Goal: Task Accomplishment & Management: Complete application form

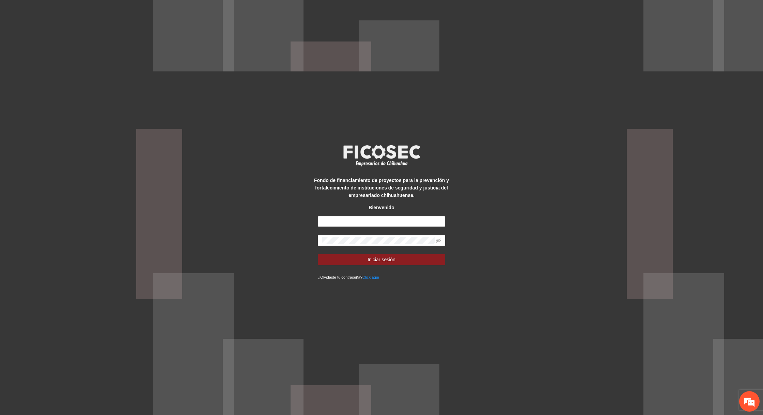
click at [336, 222] on input "text" at bounding box center [381, 221] width 127 height 11
type input "**********"
click at [351, 255] on button "Iniciar sesión" at bounding box center [381, 259] width 127 height 11
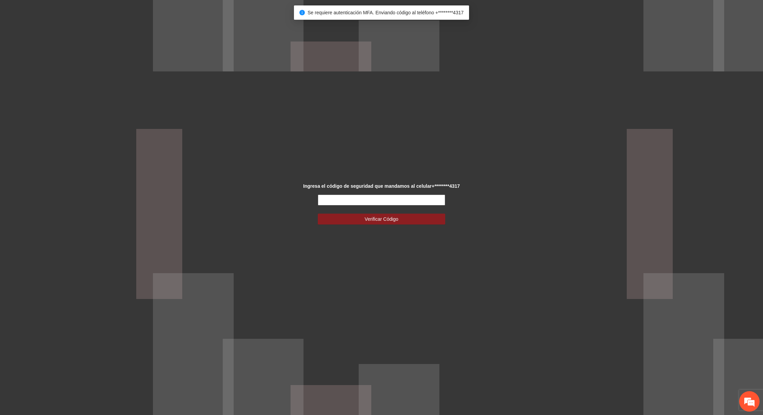
click at [382, 201] on input "text" at bounding box center [381, 200] width 127 height 11
click at [335, 201] on input "text" at bounding box center [381, 200] width 127 height 11
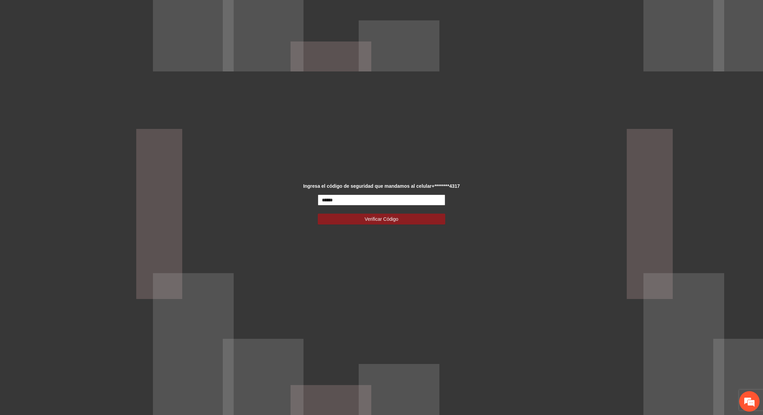
type input "******"
click at [318, 214] on button "Verificar Código" at bounding box center [381, 219] width 127 height 11
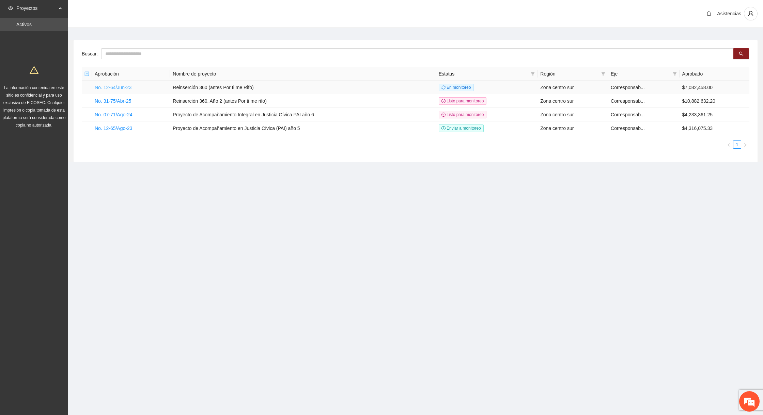
click at [110, 86] on link "No. 12-64/Jun-23" at bounding box center [113, 87] width 37 height 5
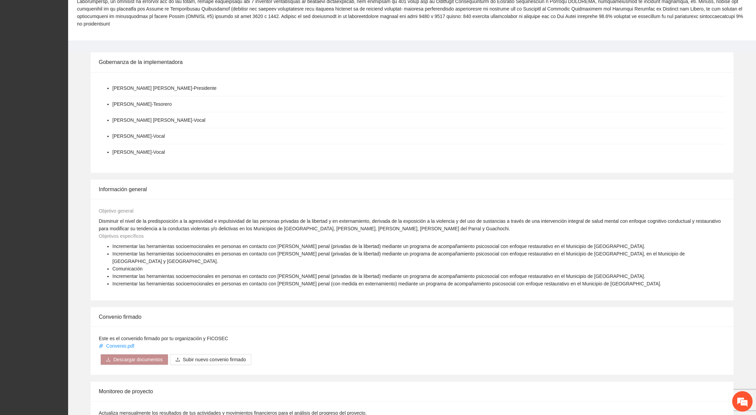
scroll to position [303, 0]
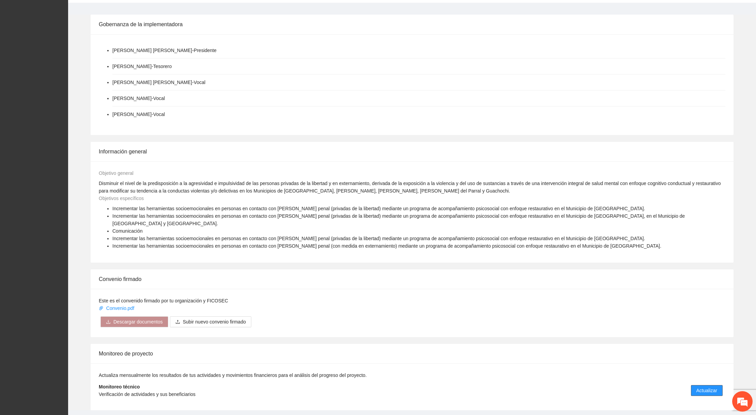
click at [703, 387] on span "Actualizar" at bounding box center [706, 390] width 21 height 7
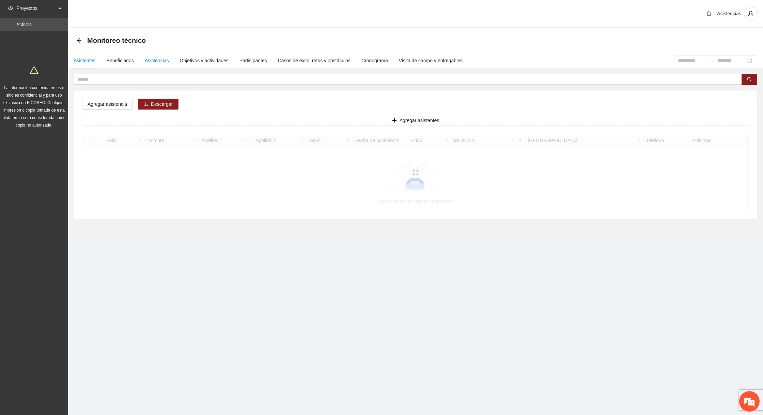
click at [157, 60] on div "Asistencias" at bounding box center [157, 60] width 24 height 7
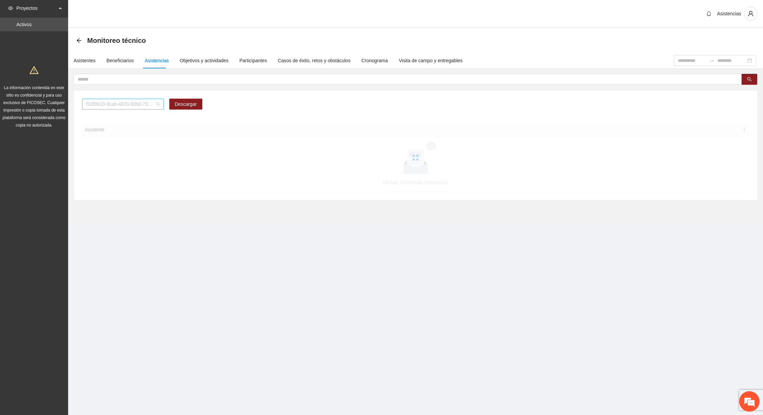
click at [105, 105] on span "f335fe10-3cab-4870-939d-73b6453ca784" at bounding box center [123, 104] width 74 height 10
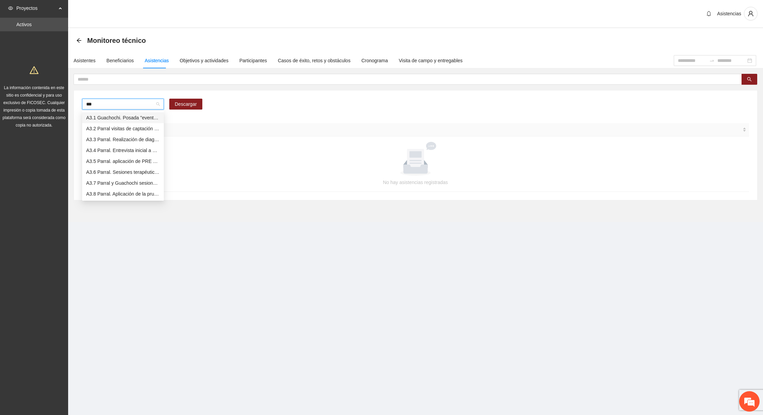
type input "****"
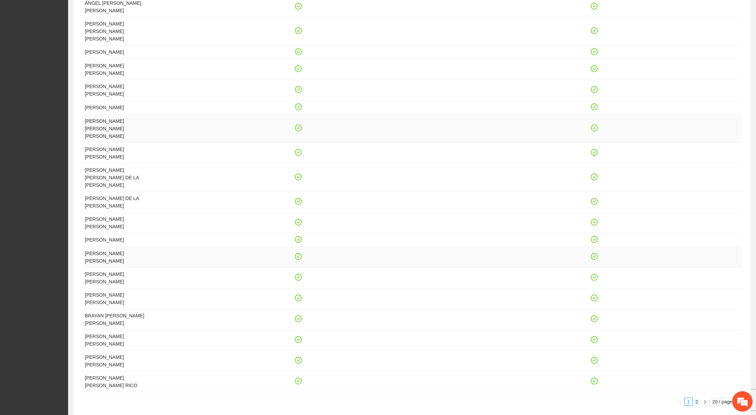
scroll to position [180, 0]
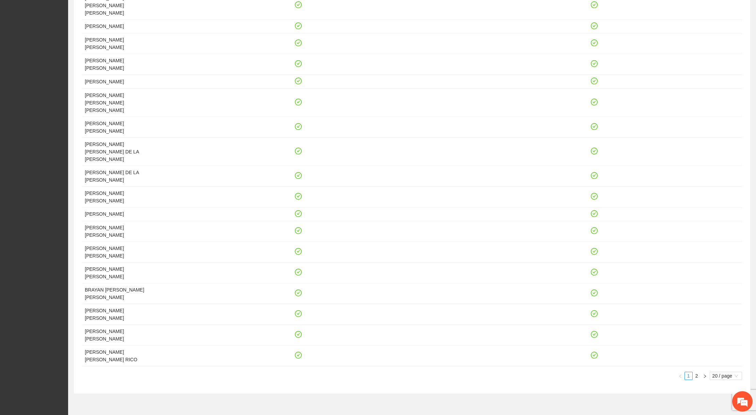
click at [727, 352] on div "Asistente [DATE] 09:00 [DATE] 09:00 BERNARDINO [PERSON_NAME] [PERSON_NAME] [PER…" at bounding box center [412, 161] width 660 height 437
click at [724, 372] on span "20 / page" at bounding box center [725, 375] width 27 height 7
click at [717, 406] on div "50 / page" at bounding box center [726, 409] width 25 height 7
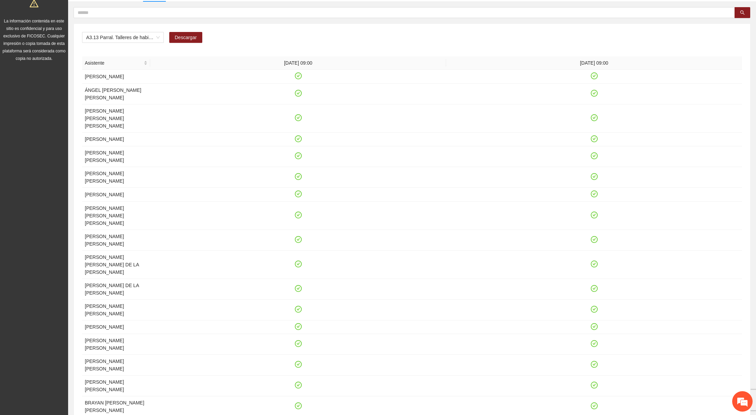
scroll to position [0, 0]
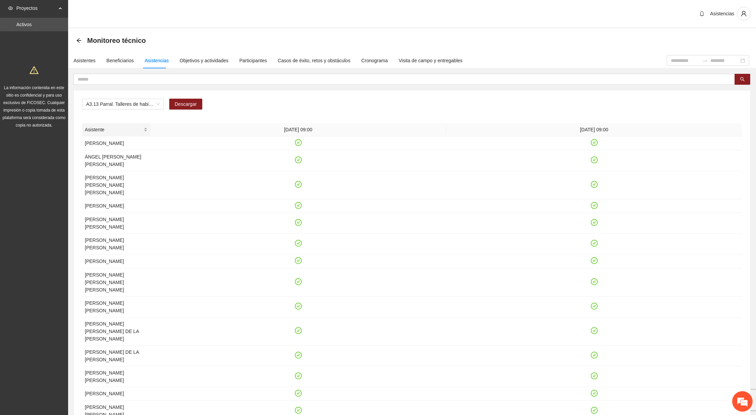
click at [139, 131] on span "Asistente" at bounding box center [114, 129] width 58 height 7
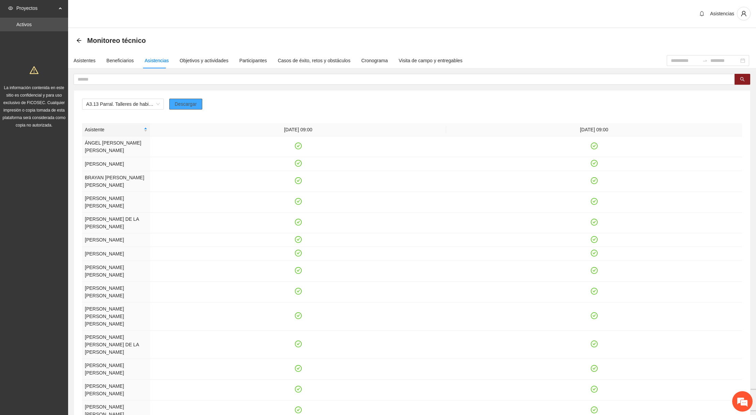
click at [190, 107] on span "Descargar" at bounding box center [186, 103] width 22 height 7
click at [215, 60] on div "Objetivos y actividades" at bounding box center [204, 60] width 49 height 7
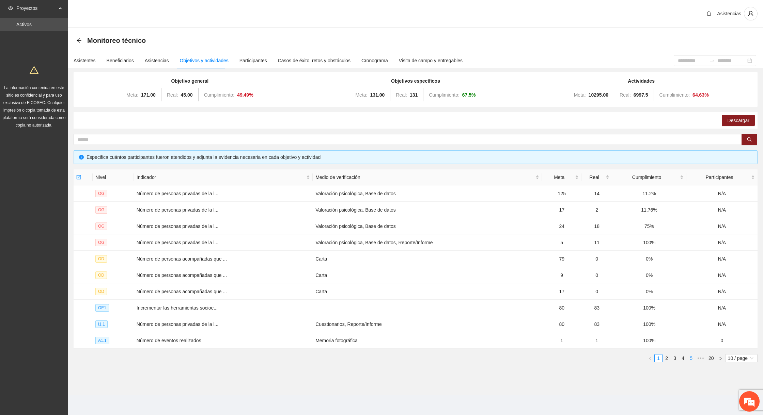
click at [687, 359] on link "5" at bounding box center [690, 358] width 7 height 7
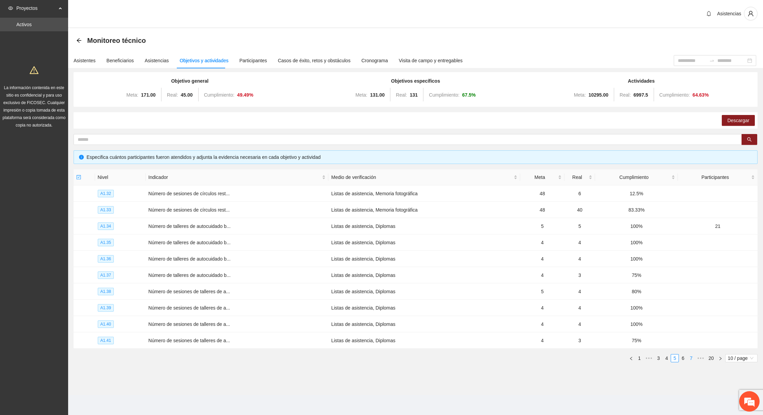
click at [687, 359] on link "7" at bounding box center [690, 358] width 7 height 7
click at [687, 359] on link "9" at bounding box center [690, 358] width 7 height 7
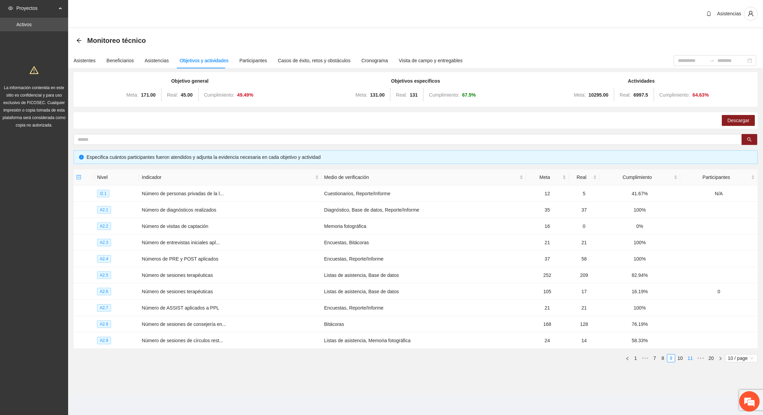
click at [686, 359] on link "11" at bounding box center [690, 358] width 10 height 7
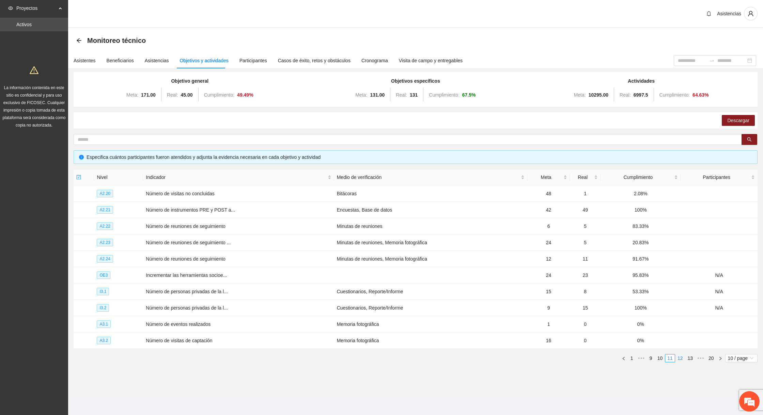
click at [680, 359] on link "12" at bounding box center [680, 358] width 10 height 7
click at [683, 358] on link "13" at bounding box center [680, 358] width 10 height 7
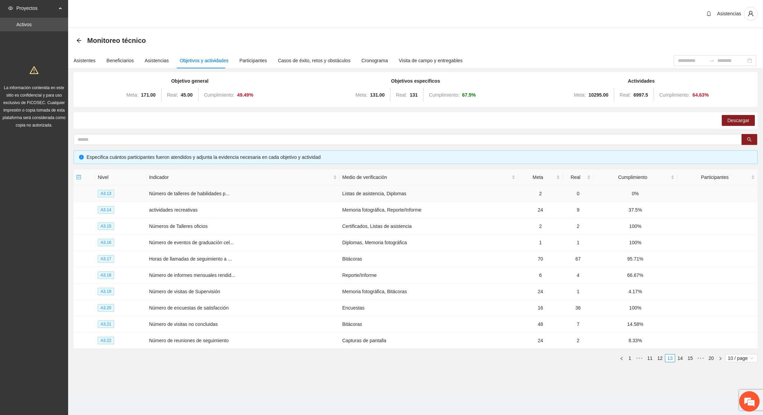
click at [445, 194] on td "Listas de asistencia, Diplomas" at bounding box center [428, 194] width 178 height 16
click at [185, 193] on span "Número de talleres de habilidades p..." at bounding box center [189, 193] width 80 height 5
click at [149, 60] on div "Asistencias" at bounding box center [157, 60] width 24 height 7
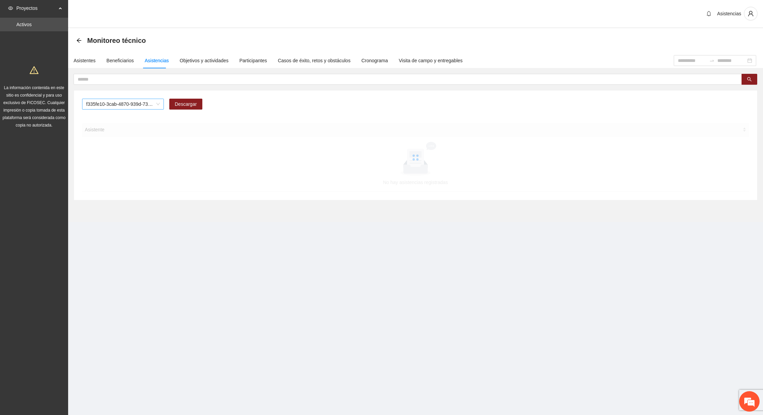
click at [127, 101] on span "f335fe10-3cab-4870-939d-73b6453ca784" at bounding box center [123, 104] width 74 height 10
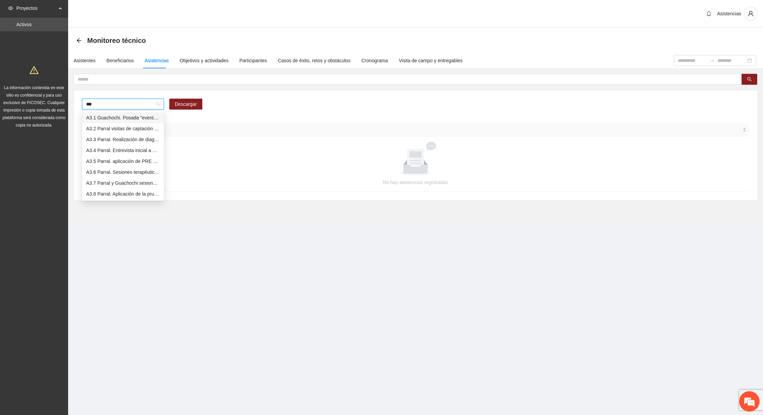
type input "****"
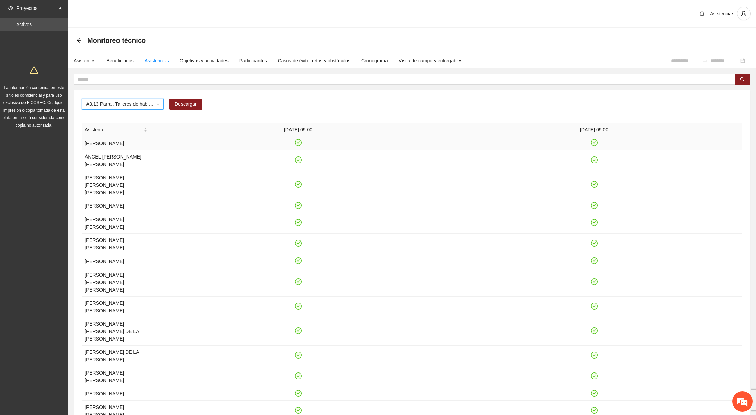
click at [296, 146] on icon "check-circle" at bounding box center [298, 142] width 7 height 7
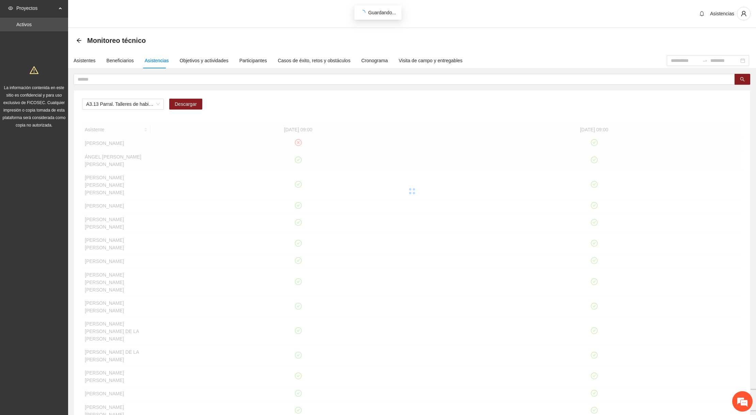
click at [297, 165] on div at bounding box center [412, 191] width 660 height 136
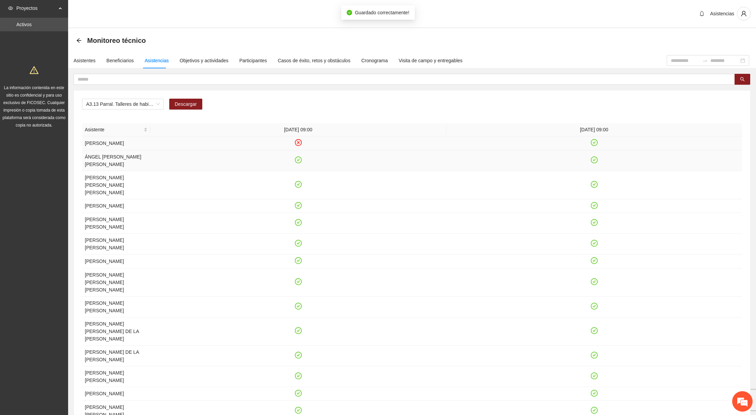
click at [295, 163] on icon "check-circle" at bounding box center [298, 160] width 7 height 7
click at [298, 187] on icon "check-circle" at bounding box center [298, 184] width 6 height 6
click at [297, 208] on icon "check-circle" at bounding box center [298, 206] width 6 height 6
click at [297, 226] on icon "check-circle" at bounding box center [298, 223] width 6 height 6
click at [297, 245] on icon "check-circle" at bounding box center [298, 244] width 6 height 6
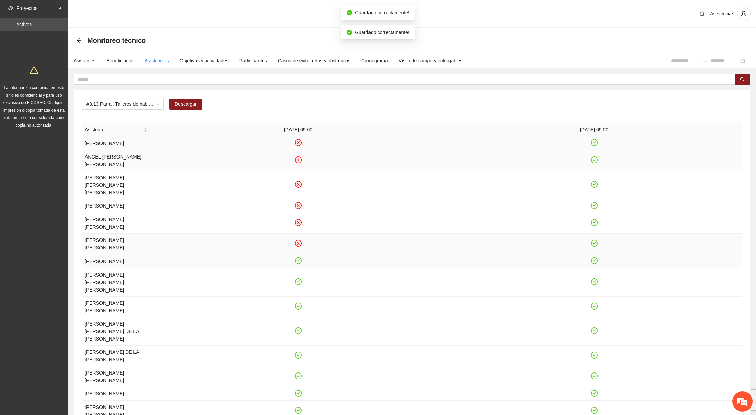
click at [297, 262] on icon "check-circle" at bounding box center [298, 260] width 3 height 2
click at [296, 279] on icon "check-circle" at bounding box center [298, 282] width 6 height 6
click at [299, 305] on icon "check-circle" at bounding box center [298, 306] width 3 height 2
click at [295, 327] on icon "check-circle" at bounding box center [298, 330] width 7 height 7
click at [299, 352] on icon "check-circle" at bounding box center [298, 355] width 6 height 6
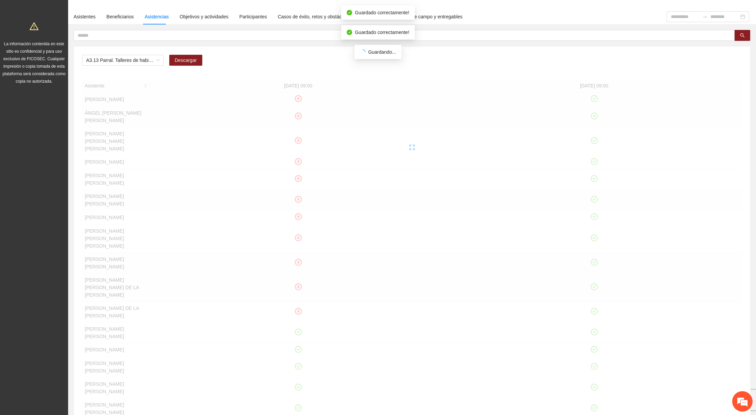
scroll to position [121, 0]
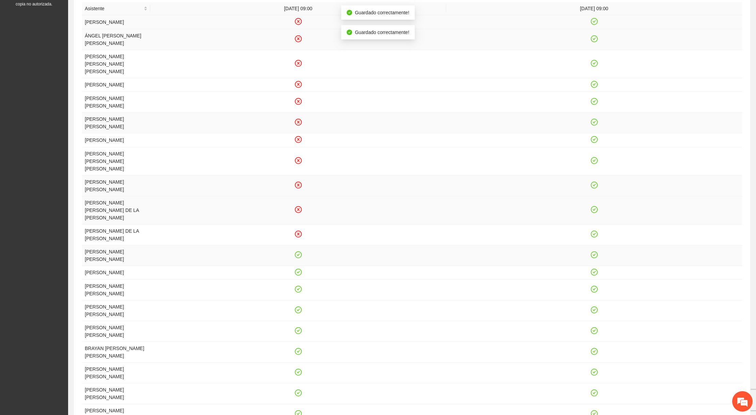
click at [299, 252] on icon "check-circle" at bounding box center [298, 255] width 6 height 6
click at [296, 269] on icon "check-circle" at bounding box center [298, 272] width 7 height 7
click at [296, 287] on icon "check-circle" at bounding box center [298, 290] width 6 height 6
click at [298, 307] on icon "check-circle" at bounding box center [298, 310] width 6 height 6
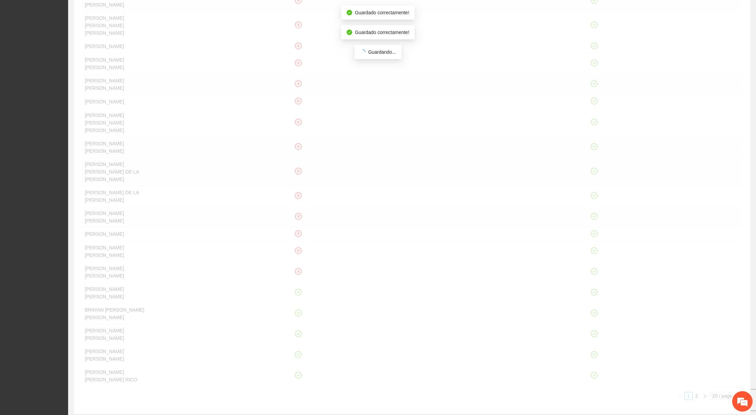
scroll to position [180, 0]
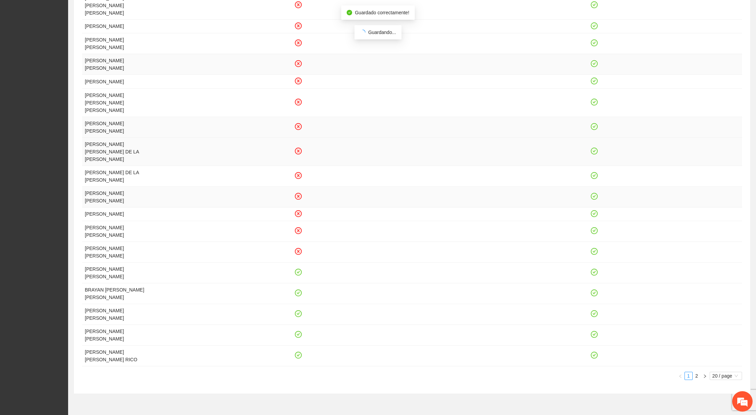
click at [298, 270] on icon "check-circle" at bounding box center [298, 273] width 6 height 6
click at [298, 292] on icon "check-circle" at bounding box center [298, 293] width 3 height 2
click at [298, 313] on icon "check-circle" at bounding box center [298, 314] width 3 height 2
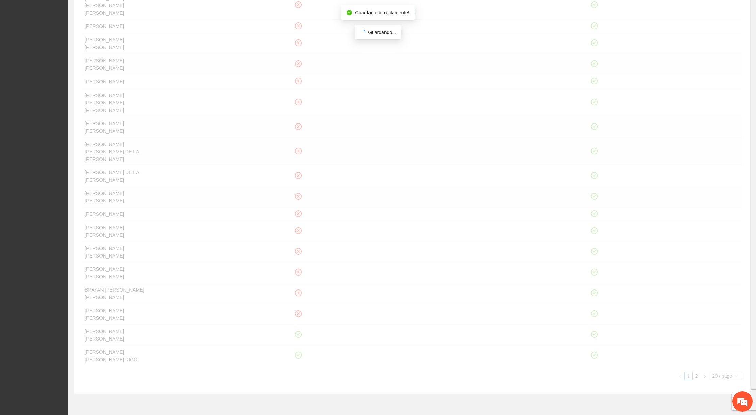
click at [298, 332] on icon "check-circle" at bounding box center [298, 335] width 6 height 6
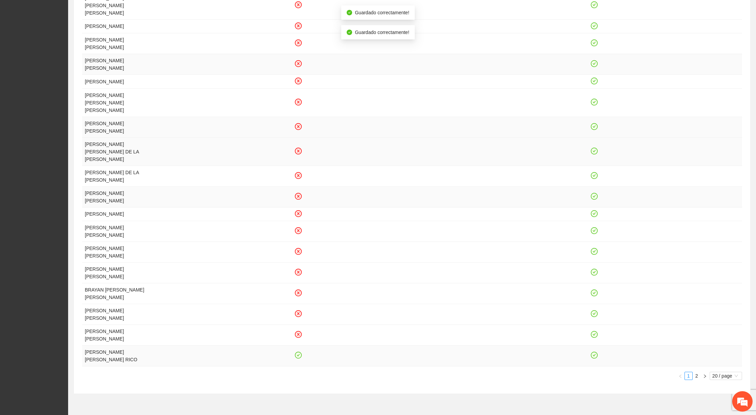
click at [297, 354] on icon "check-circle" at bounding box center [298, 355] width 3 height 2
click at [722, 372] on span "20 / page" at bounding box center [725, 375] width 27 height 7
click at [712, 415] on div "100 / page" at bounding box center [725, 421] width 33 height 11
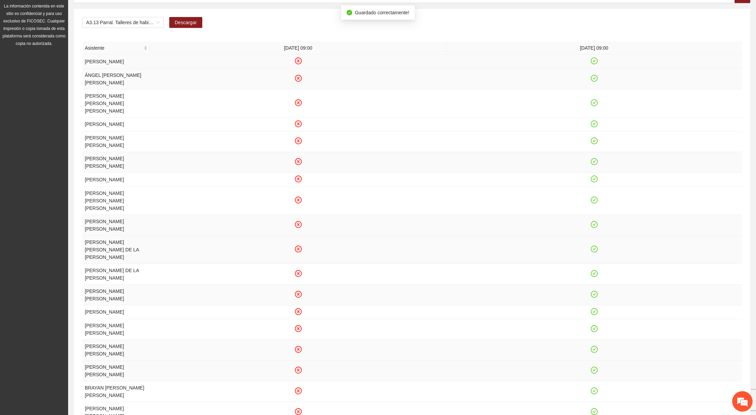
scroll to position [0, 0]
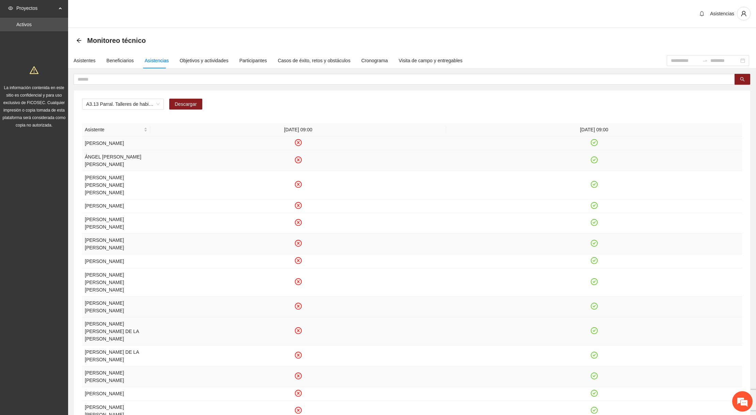
click at [593, 146] on icon "check-circle" at bounding box center [594, 143] width 6 height 6
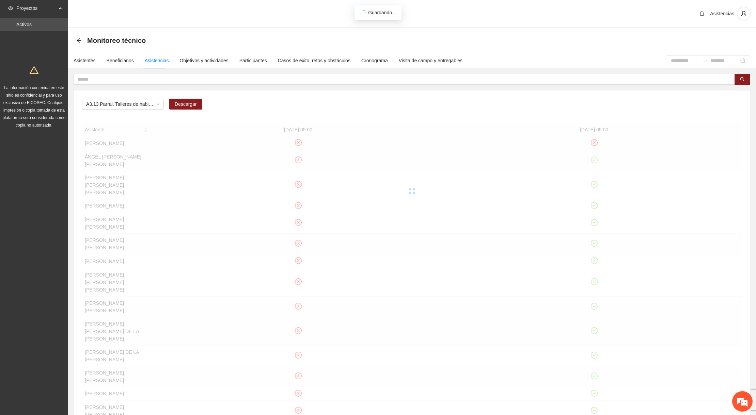
click at [593, 164] on div at bounding box center [412, 191] width 660 height 136
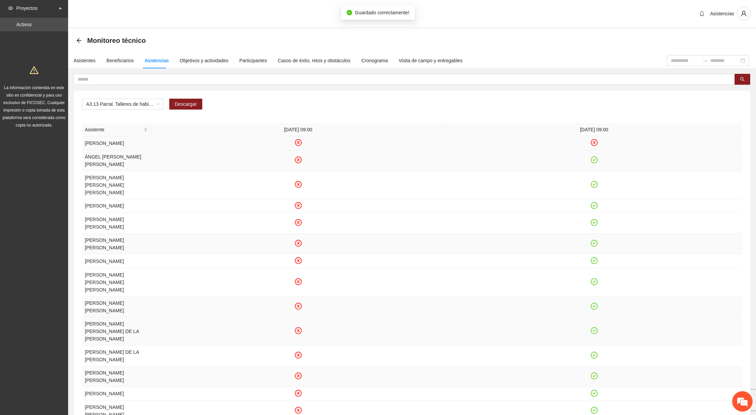
click at [595, 163] on icon "check-circle" at bounding box center [594, 160] width 6 height 6
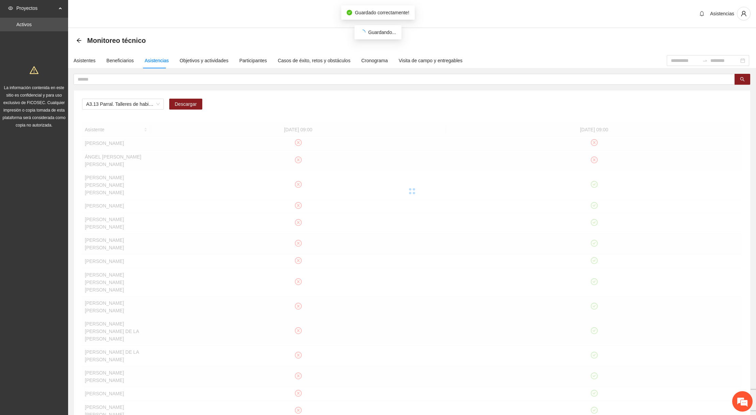
click at [594, 185] on div at bounding box center [412, 191] width 660 height 136
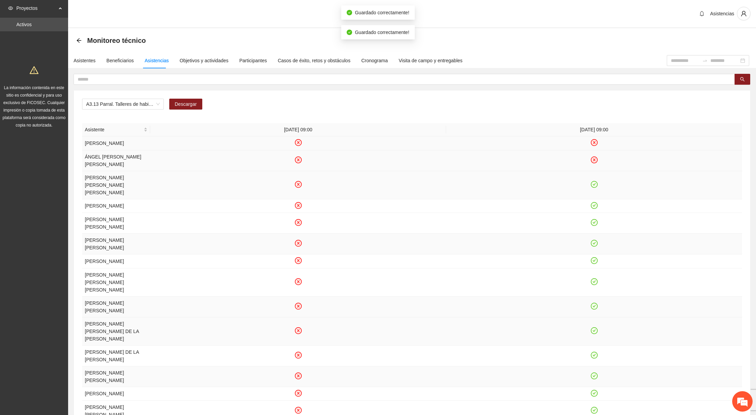
click at [594, 186] on icon "check-circle" at bounding box center [593, 184] width 3 height 2
click at [594, 207] on icon "check-circle" at bounding box center [593, 205] width 3 height 2
click at [593, 226] on icon "check-circle" at bounding box center [594, 223] width 6 height 6
click at [595, 244] on icon "check-circle" at bounding box center [594, 244] width 6 height 6
click at [594, 262] on icon "check-circle" at bounding box center [594, 261] width 6 height 6
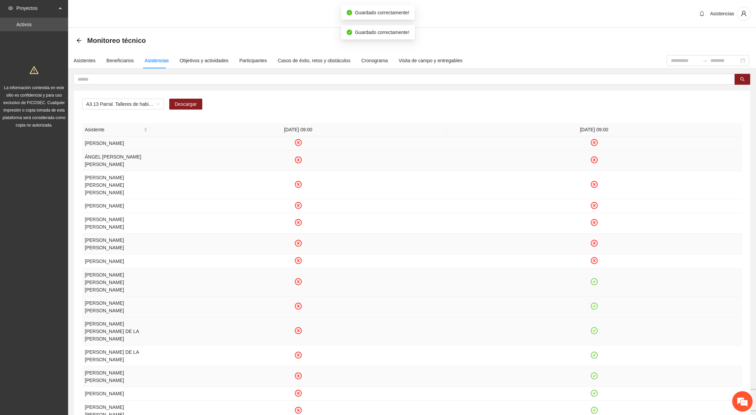
click at [593, 281] on icon "check-circle" at bounding box center [594, 282] width 6 height 6
click at [592, 303] on icon "check-circle" at bounding box center [594, 306] width 6 height 6
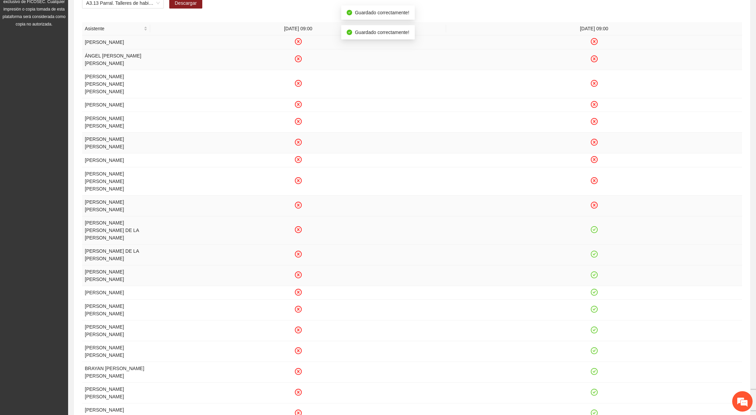
scroll to position [121, 0]
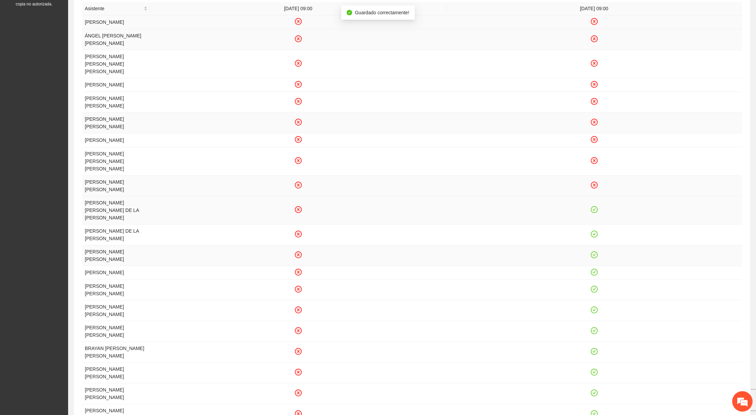
click at [594, 206] on icon "check-circle" at bounding box center [594, 209] width 7 height 7
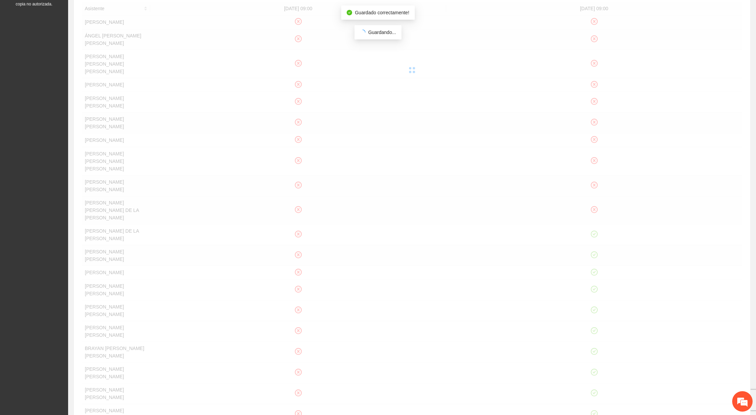
click at [592, 220] on div "Asistente [DATE] 09:00 [DATE] 09:00 BERNARDINO [PERSON_NAME] [PERSON_NAME] [PER…" at bounding box center [412, 248] width 660 height 492
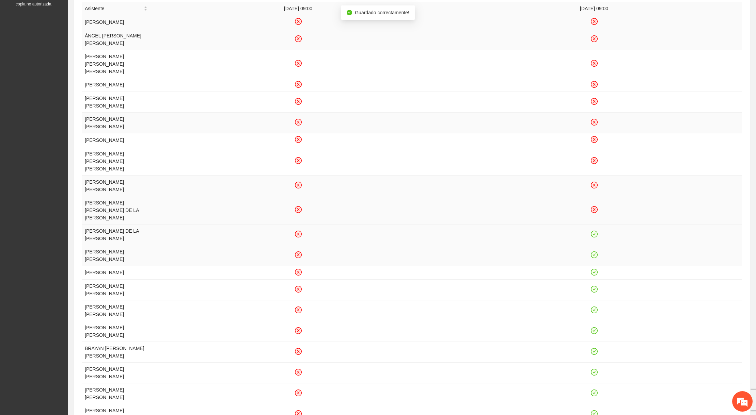
click at [592, 231] on icon "check-circle" at bounding box center [594, 234] width 6 height 6
click at [592, 269] on icon "check-circle" at bounding box center [594, 272] width 6 height 6
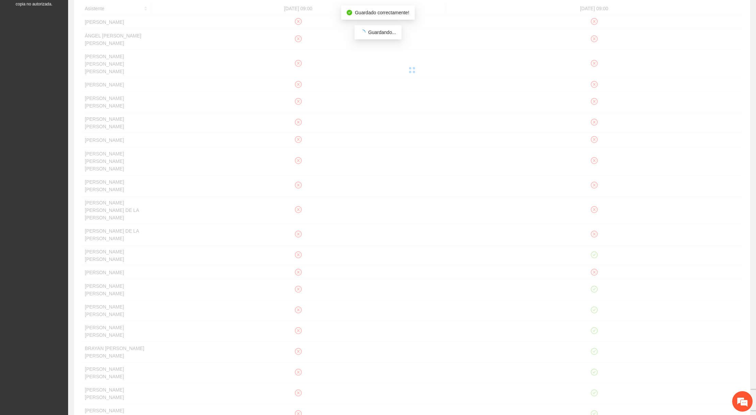
click at [593, 245] on div "Asistente [DATE] 09:00 [DATE] 09:00 BERNARDINO [PERSON_NAME] [PERSON_NAME] [PER…" at bounding box center [412, 248] width 660 height 492
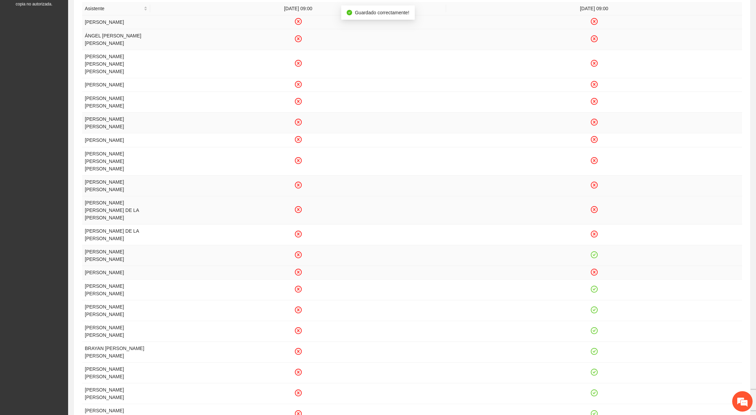
click at [593, 252] on icon "check-circle" at bounding box center [594, 255] width 6 height 6
click at [593, 287] on icon "check-circle" at bounding box center [594, 290] width 6 height 6
click at [593, 301] on td at bounding box center [594, 311] width 296 height 21
click at [593, 307] on icon "check-circle" at bounding box center [594, 310] width 6 height 6
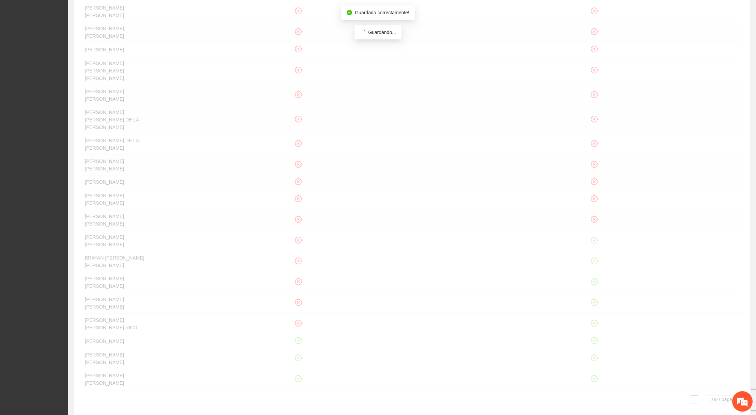
scroll to position [228, 0]
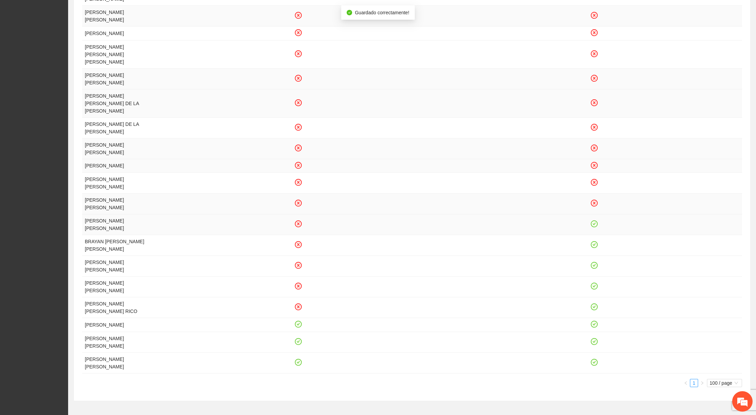
click at [592, 221] on icon "check-circle" at bounding box center [594, 224] width 6 height 6
click at [593, 242] on icon "check-circle" at bounding box center [594, 245] width 6 height 6
click at [593, 263] on icon "check-circle" at bounding box center [594, 266] width 6 height 6
click at [594, 284] on icon "check-circle" at bounding box center [594, 287] width 6 height 6
click at [593, 306] on icon "check-circle" at bounding box center [593, 307] width 3 height 2
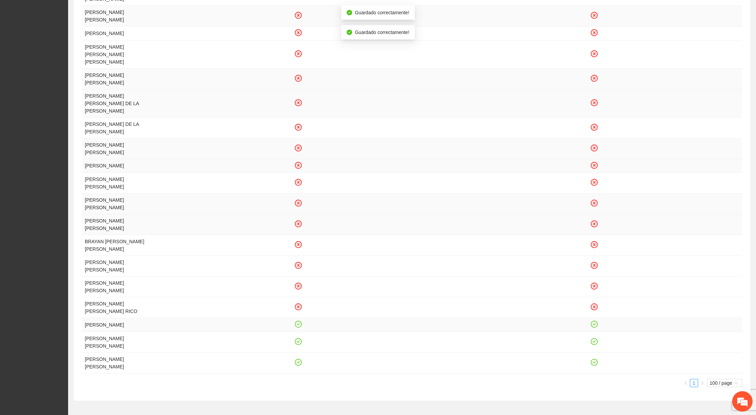
click at [592, 322] on icon "check-circle" at bounding box center [594, 325] width 6 height 6
click at [593, 340] on icon "check-circle" at bounding box center [593, 341] width 3 height 2
click at [592, 359] on icon "check-circle" at bounding box center [594, 362] width 6 height 6
click at [298, 361] on icon "check-circle" at bounding box center [298, 362] width 3 height 2
click at [299, 340] on icon "check-circle" at bounding box center [298, 341] width 3 height 2
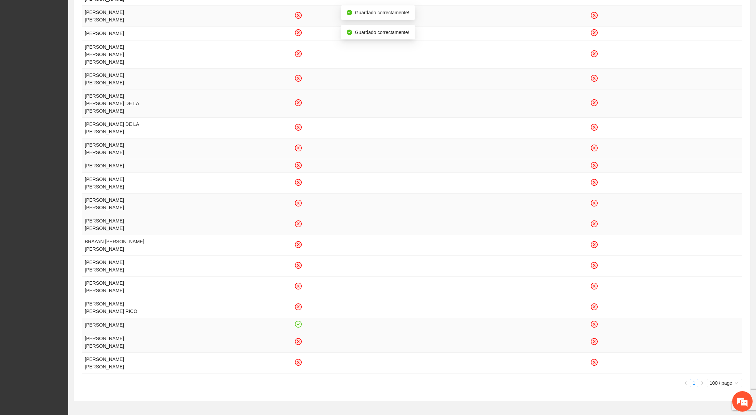
click at [299, 322] on icon "check-circle" at bounding box center [298, 325] width 6 height 6
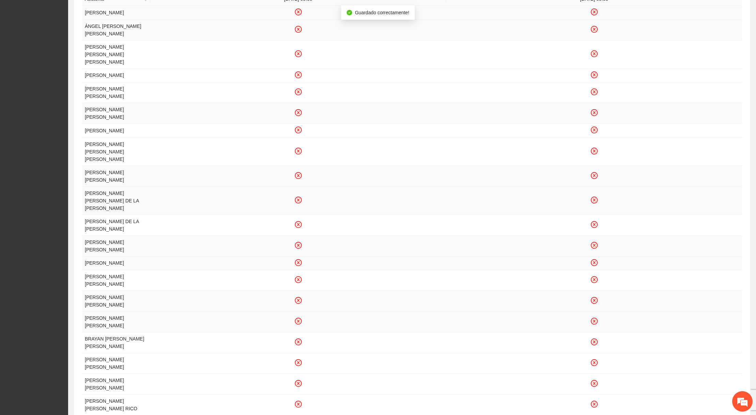
scroll to position [0, 0]
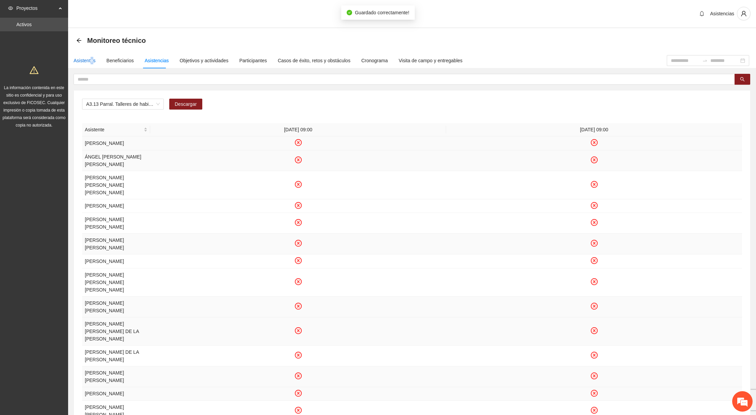
click at [91, 61] on div "Asistentes" at bounding box center [85, 60] width 22 height 7
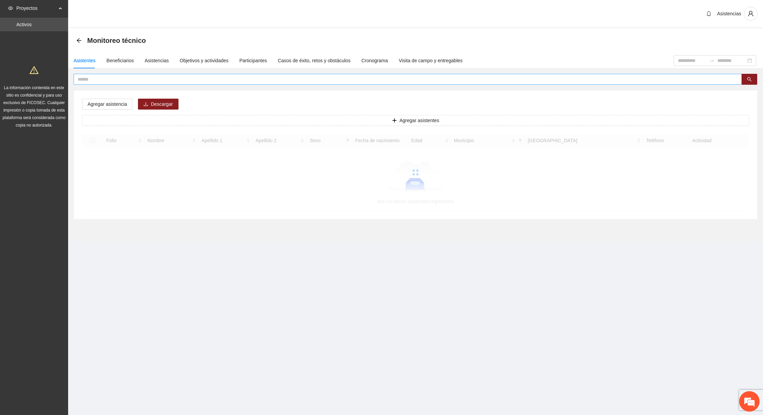
click at [107, 84] on span at bounding box center [408, 79] width 668 height 11
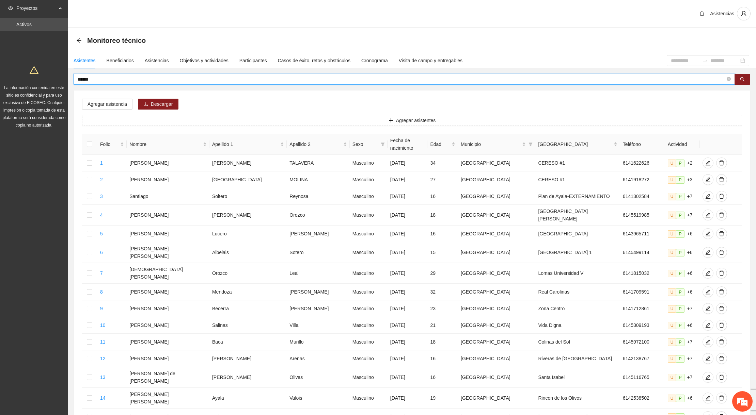
type input "******"
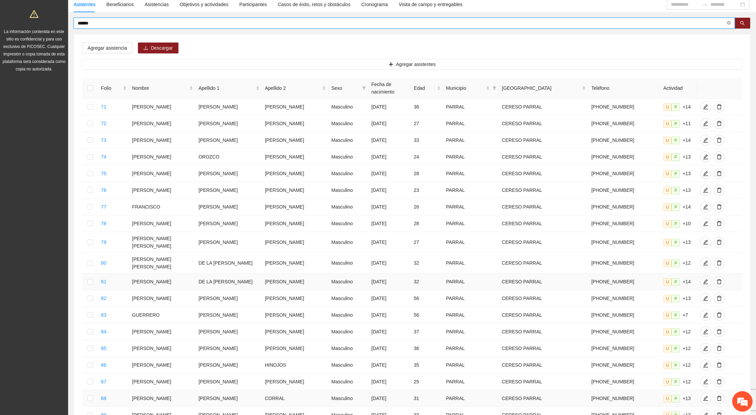
scroll to position [137, 0]
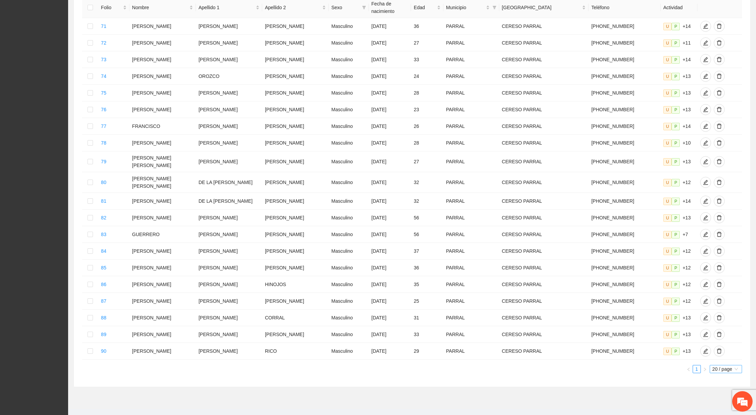
click at [718, 366] on span "20 / page" at bounding box center [725, 369] width 27 height 7
click at [715, 411] on div "100 / page" at bounding box center [726, 414] width 25 height 7
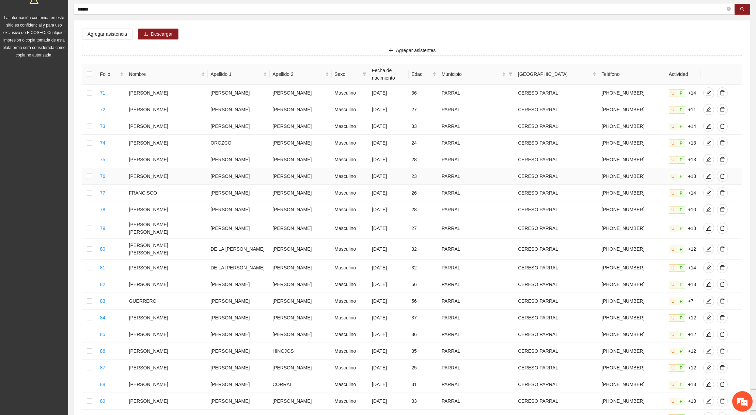
scroll to position [0, 0]
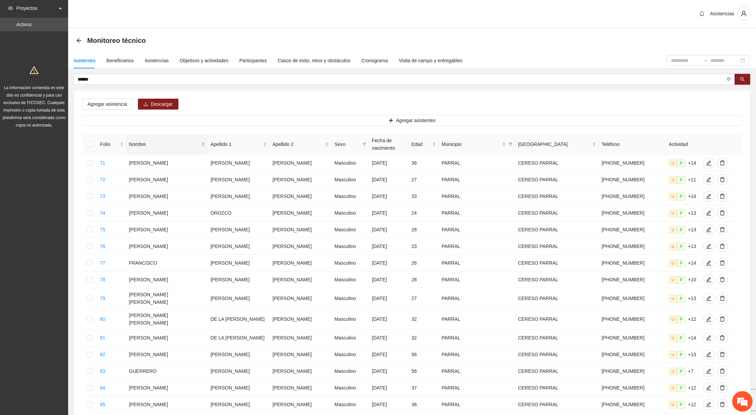
click at [176, 142] on span "Nombre" at bounding box center [164, 144] width 71 height 7
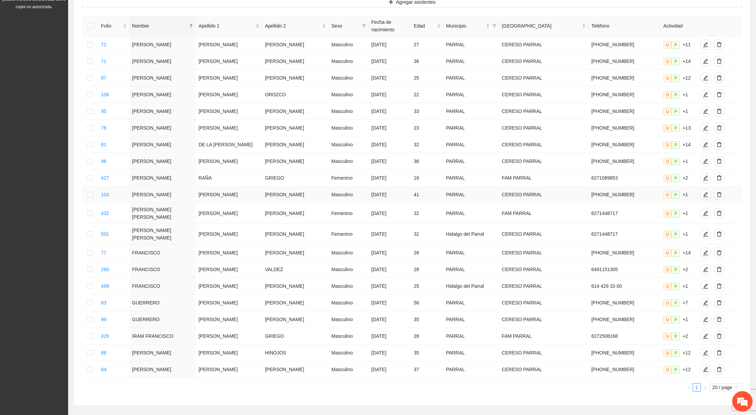
scroll to position [121, 0]
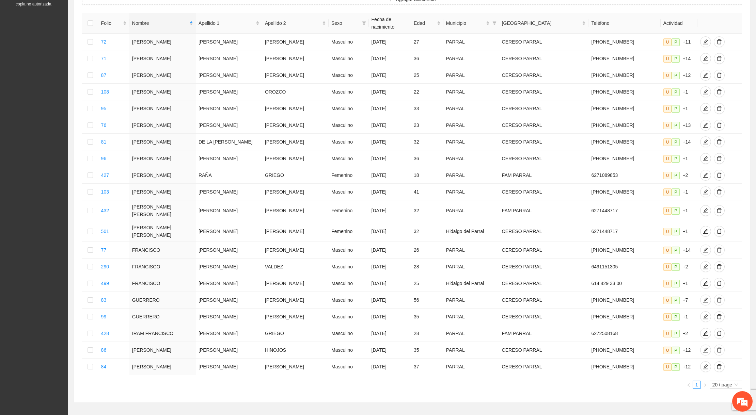
click at [728, 367] on div "Folio Nombre Apellido 1 Apellido 2 Sexo Fecha de nacimiento Edad Municipio Colo…" at bounding box center [412, 201] width 660 height 376
click at [727, 381] on span "20 / page" at bounding box center [725, 384] width 27 height 7
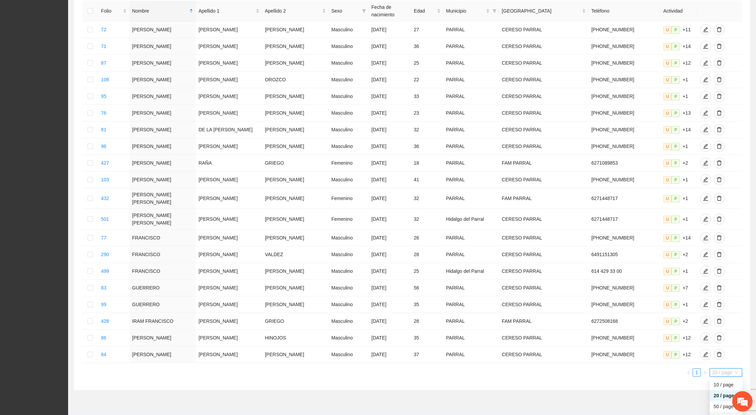
scroll to position [137, 0]
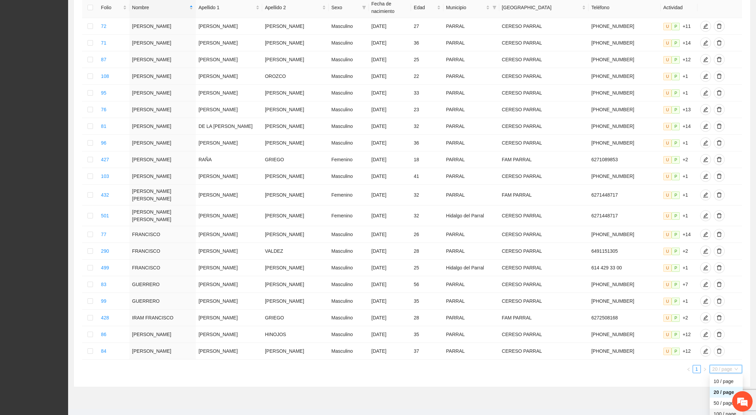
click at [718, 411] on div "100 / page" at bounding box center [726, 414] width 25 height 7
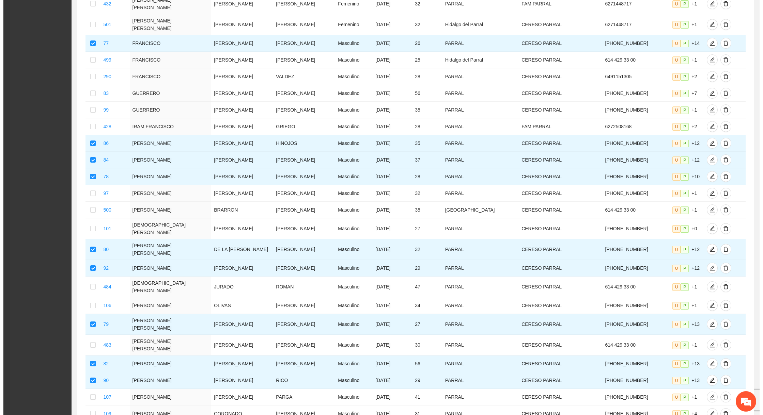
scroll to position [0, 0]
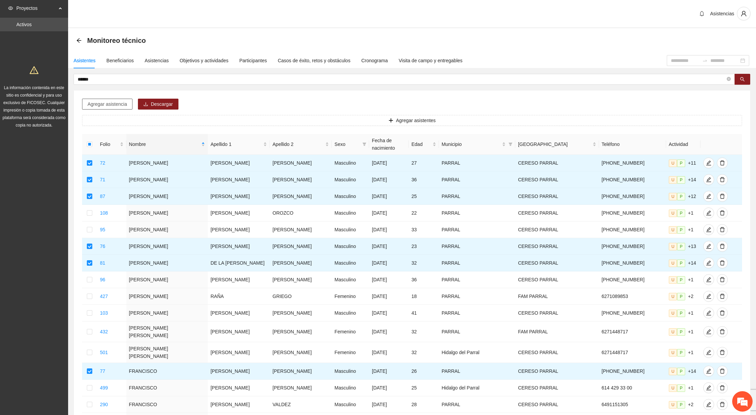
click at [97, 101] on span "Agregar asistencia" at bounding box center [106, 103] width 39 height 7
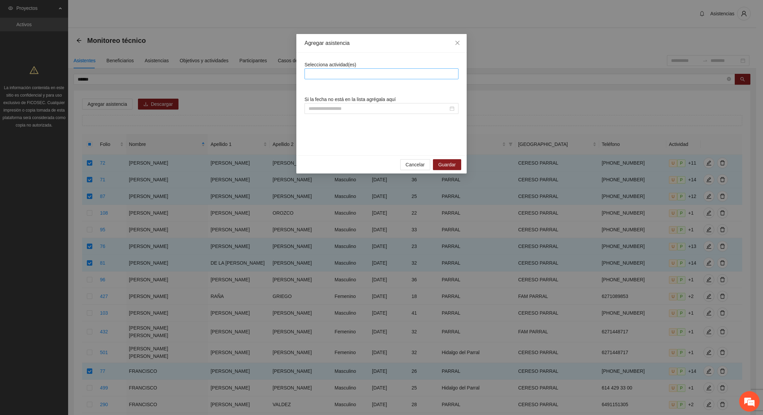
click at [329, 69] on div at bounding box center [381, 73] width 154 height 11
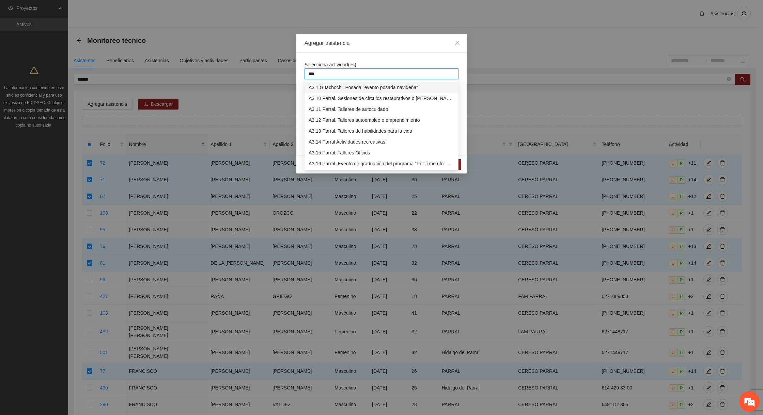
type input "****"
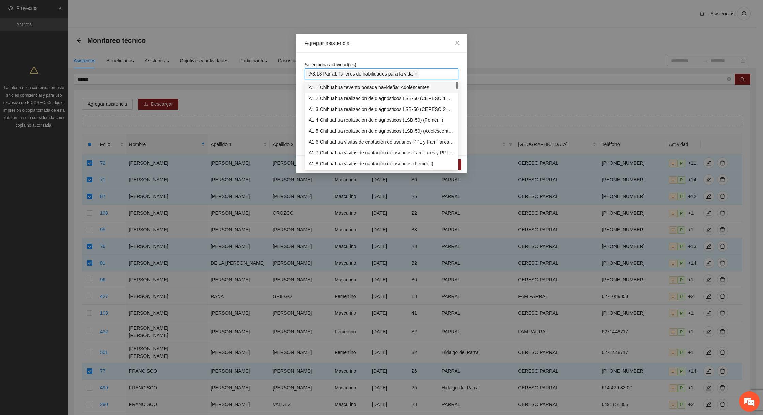
click at [361, 59] on div "Selecciona actividad(es) A3.13 Parral. Talleres de habilidades para la vida Si …" at bounding box center [381, 104] width 170 height 103
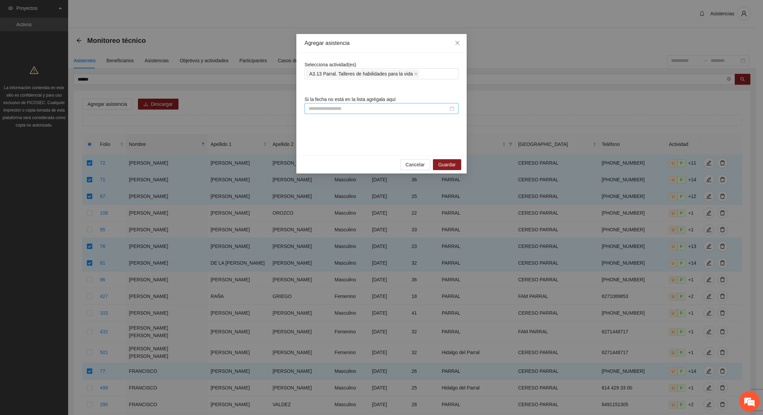
click at [352, 104] on div at bounding box center [381, 108] width 154 height 11
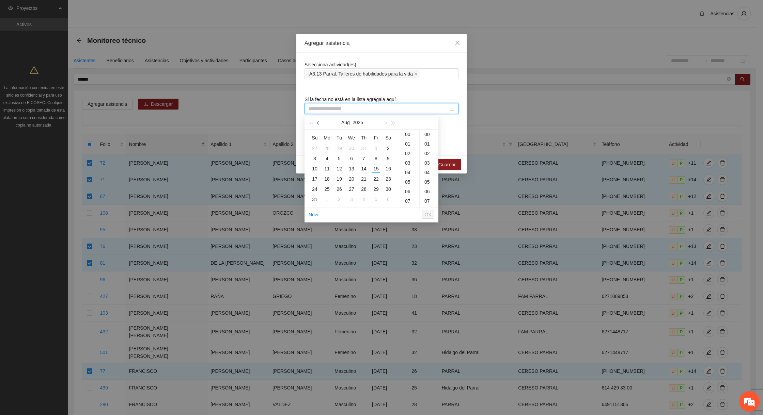
click at [320, 125] on button "button" at bounding box center [318, 123] width 7 height 14
click at [366, 168] on div "15" at bounding box center [363, 169] width 8 height 8
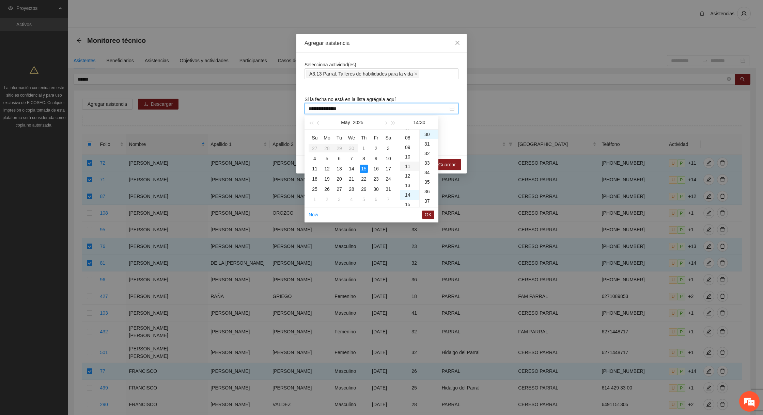
click at [410, 164] on div "11" at bounding box center [409, 167] width 19 height 10
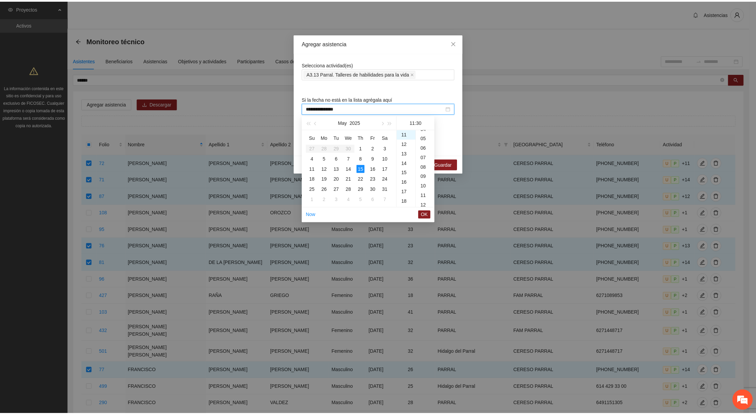
scroll to position [0, 0]
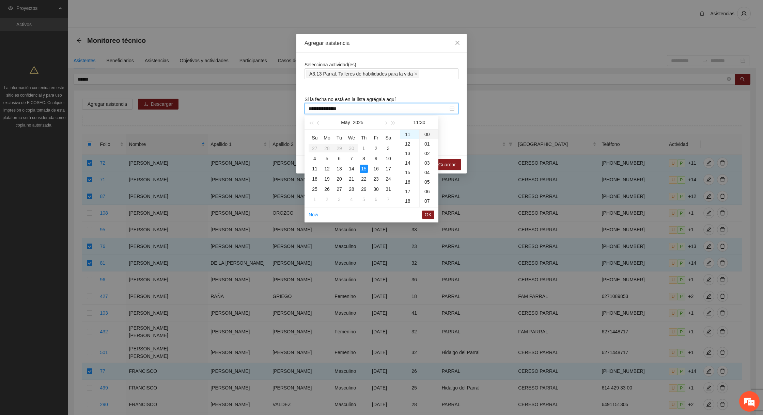
click at [428, 132] on div "00" at bounding box center [428, 135] width 19 height 10
type input "**********"
click at [426, 216] on span "OK" at bounding box center [427, 214] width 7 height 7
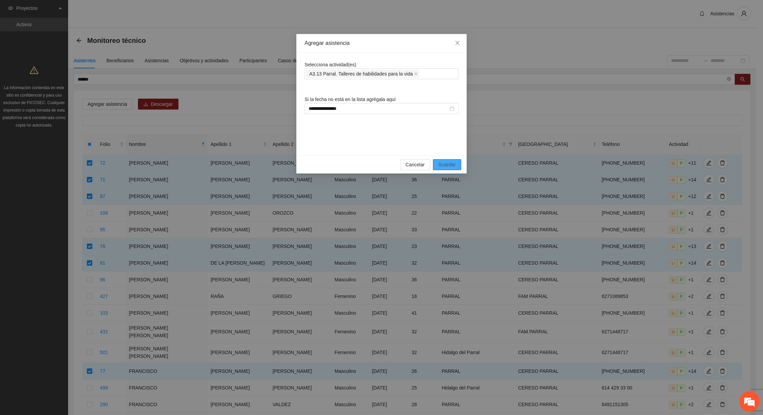
click at [443, 161] on span "Guardar" at bounding box center [446, 164] width 17 height 7
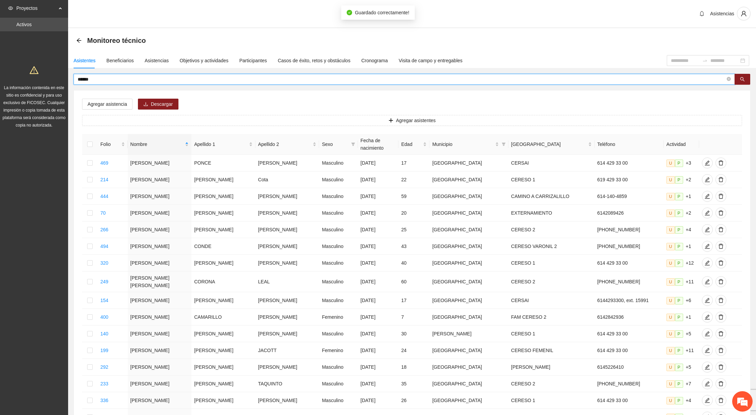
click at [161, 78] on input "******" at bounding box center [401, 79] width 647 height 7
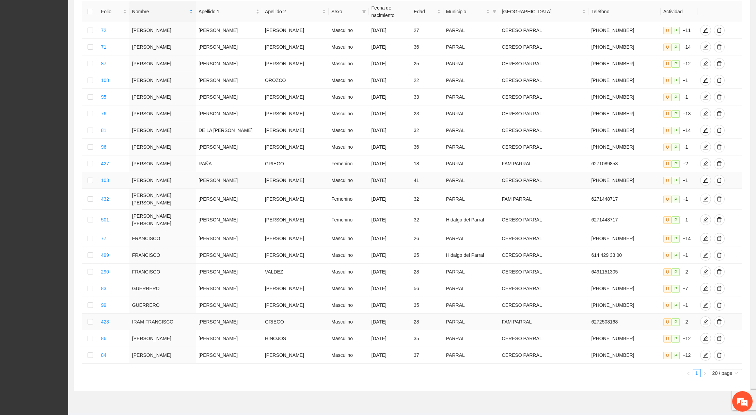
scroll to position [137, 0]
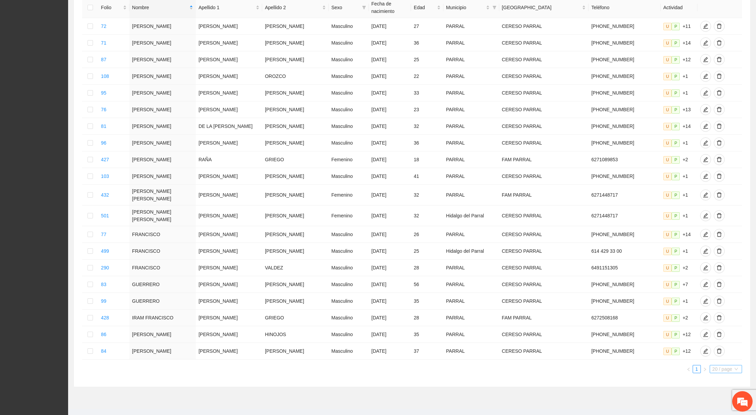
click at [718, 366] on span "20 / page" at bounding box center [725, 369] width 27 height 7
click at [719, 411] on div "100 / page" at bounding box center [726, 414] width 25 height 7
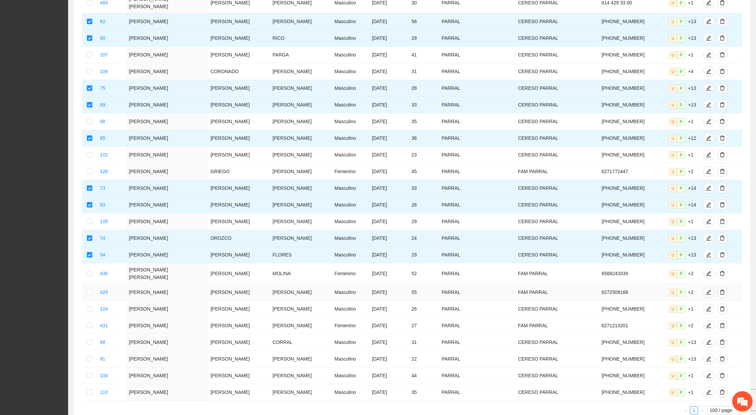
scroll to position [691, 0]
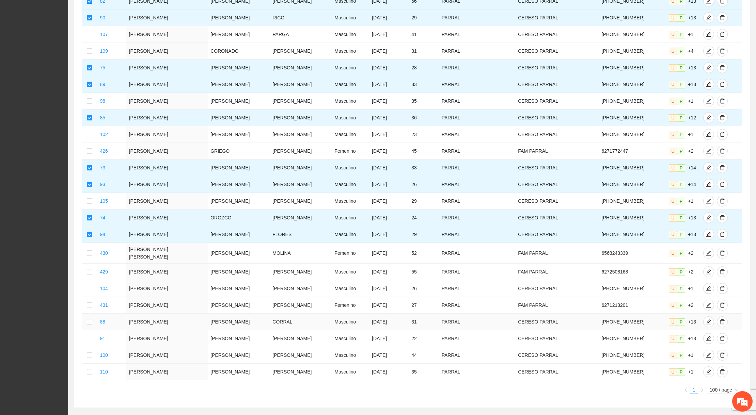
click at [95, 314] on td at bounding box center [89, 322] width 15 height 17
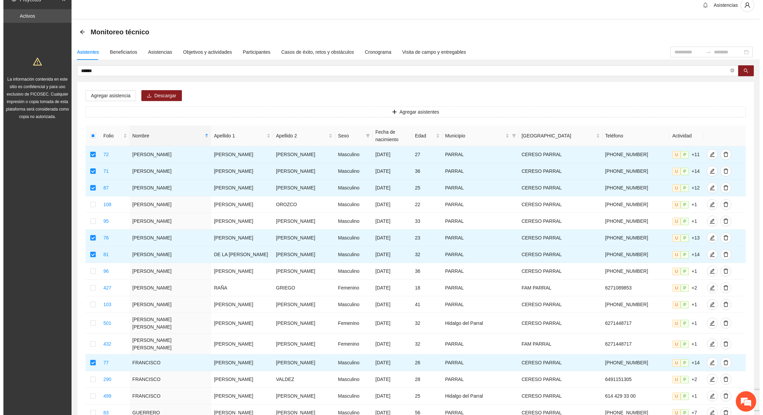
scroll to position [0, 0]
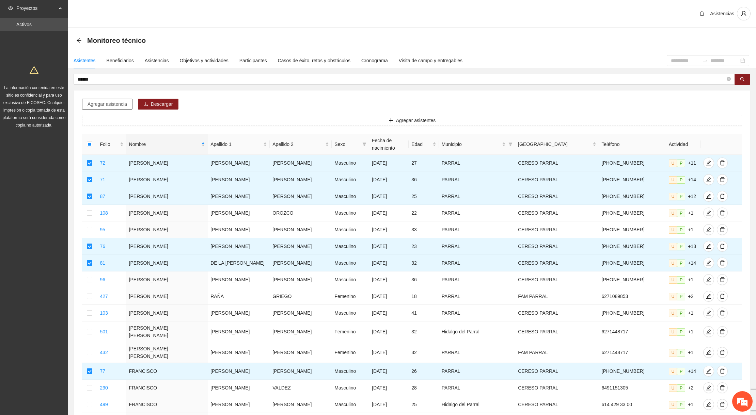
click at [105, 101] on span "Agregar asistencia" at bounding box center [106, 103] width 39 height 7
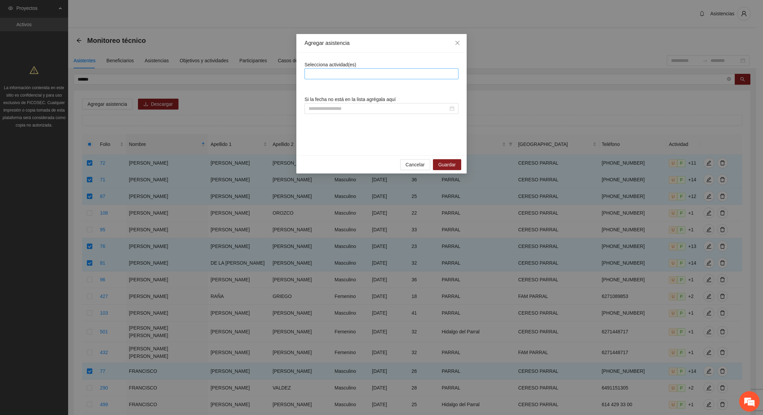
click at [315, 70] on div at bounding box center [381, 74] width 150 height 8
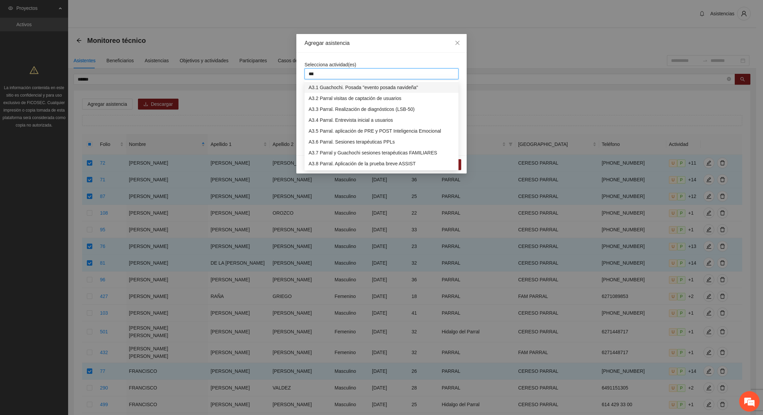
type input "****"
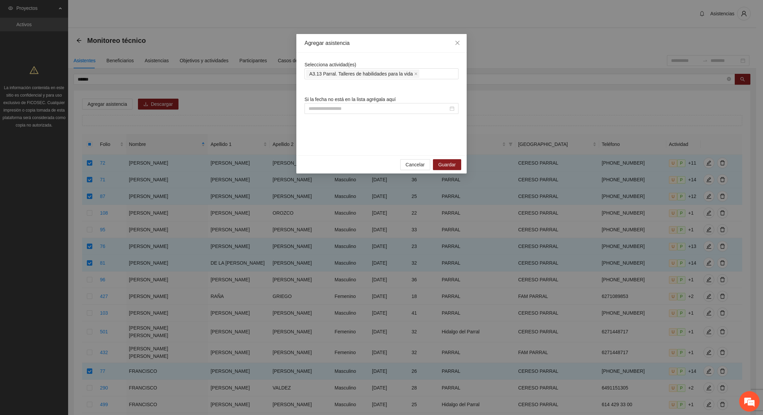
click at [329, 54] on div "Selecciona actividad(es) A3.13 Parral. Talleres de habilidades para la vida Si …" at bounding box center [381, 104] width 170 height 103
click at [342, 106] on input at bounding box center [378, 108] width 140 height 7
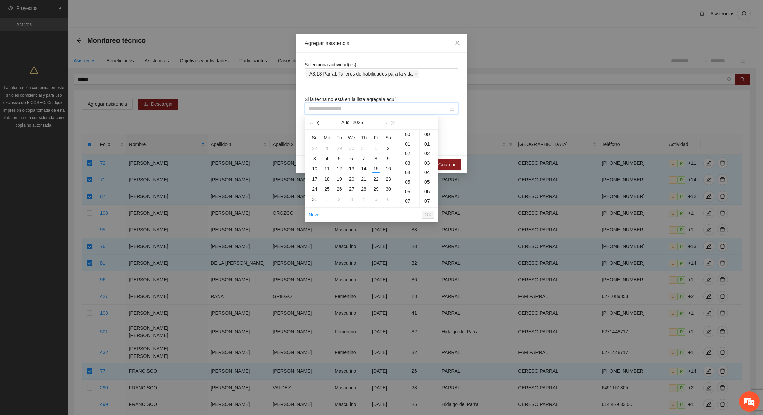
click at [321, 125] on button "button" at bounding box center [318, 123] width 7 height 14
click at [320, 125] on button "button" at bounding box center [318, 123] width 7 height 14
click at [318, 126] on button "button" at bounding box center [318, 123] width 7 height 14
click at [364, 167] on div "15" at bounding box center [363, 169] width 8 height 8
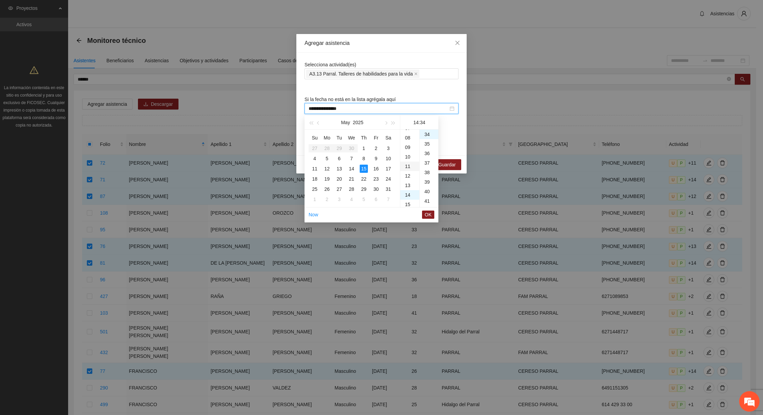
click at [404, 162] on div "11" at bounding box center [409, 167] width 19 height 10
click at [425, 133] on div "00" at bounding box center [428, 135] width 19 height 10
click at [430, 213] on span "OK" at bounding box center [427, 214] width 7 height 7
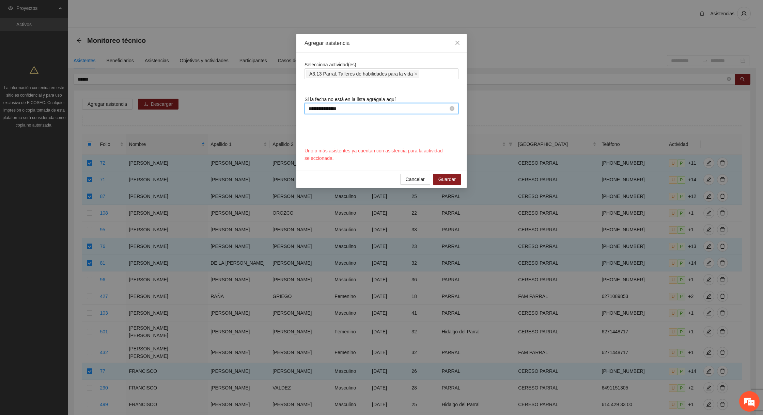
click at [325, 108] on input "**********" at bounding box center [378, 108] width 140 height 7
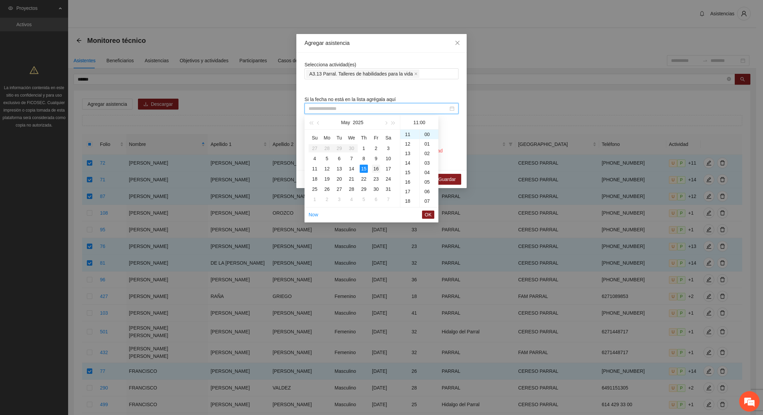
click at [374, 165] on div "16" at bounding box center [376, 169] width 8 height 8
type input "**********"
click at [425, 213] on span "OK" at bounding box center [427, 214] width 7 height 7
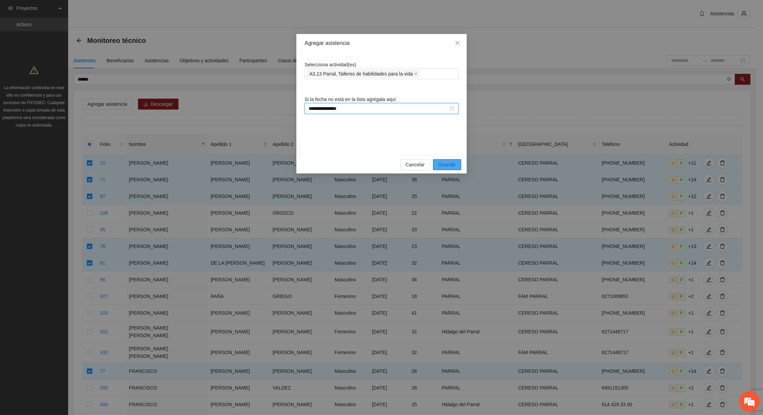
click at [439, 165] on span "Guardar" at bounding box center [446, 164] width 17 height 7
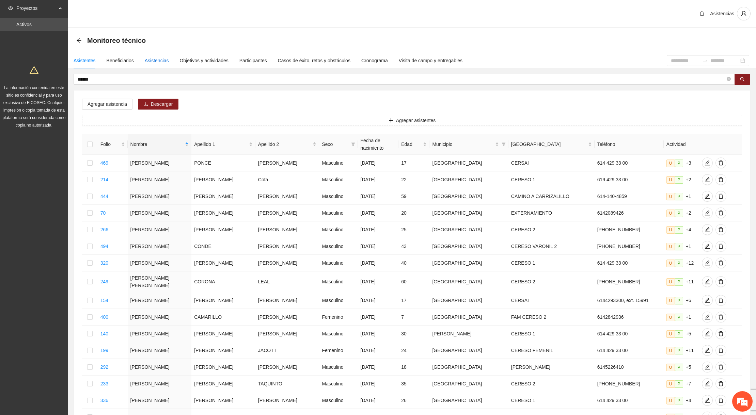
click at [155, 60] on div "Asistencias" at bounding box center [157, 60] width 24 height 7
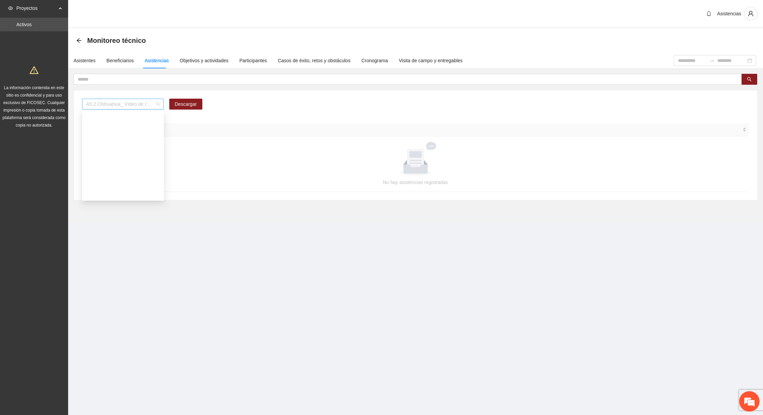
click at [125, 101] on span "A5.2 Chihuahua_ Vídeo de resultados finales del proyecto" at bounding box center [123, 104] width 74 height 10
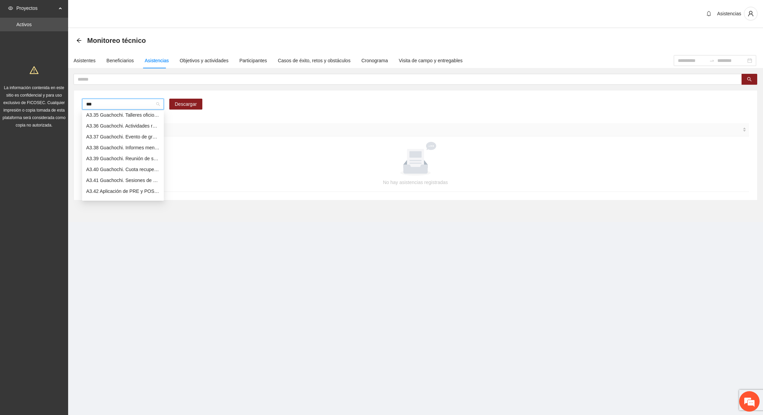
type input "****"
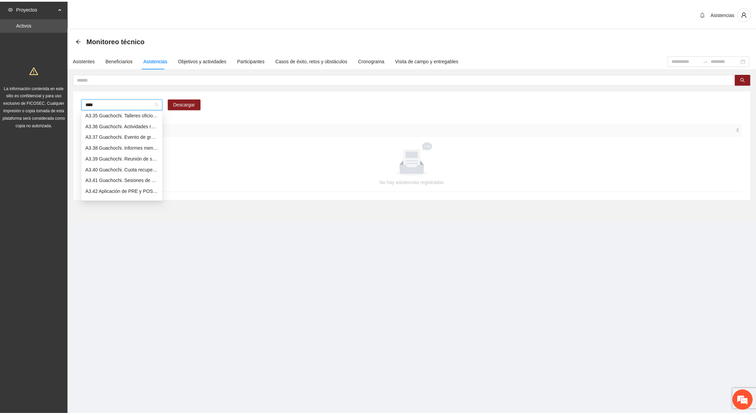
scroll to position [0, 0]
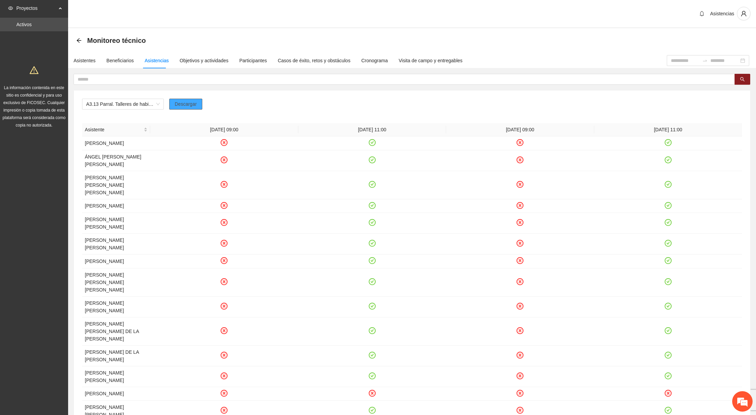
click at [174, 106] on button "Descargar" at bounding box center [185, 104] width 33 height 11
